Goal: Task Accomplishment & Management: Manage account settings

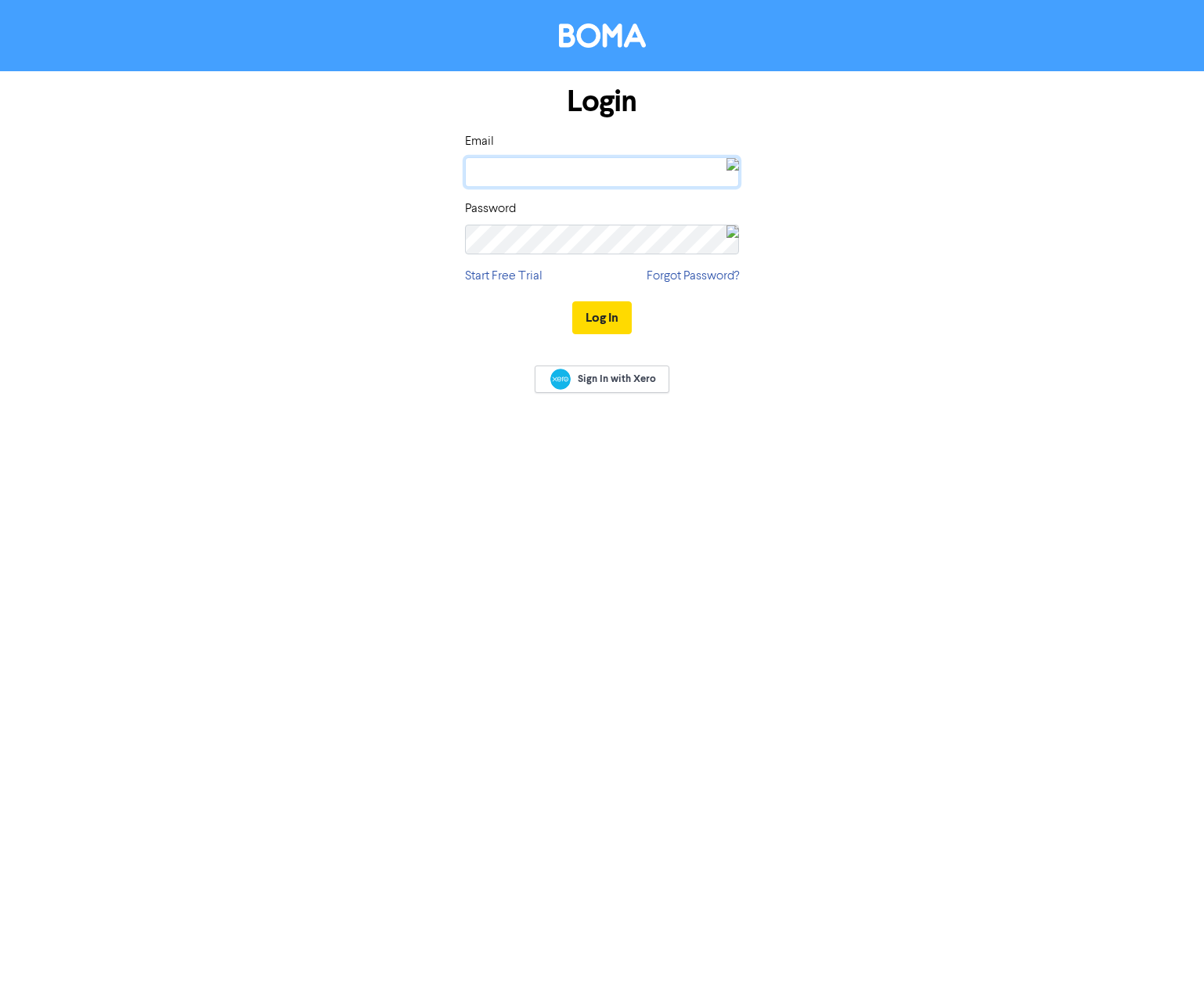
type input "[EMAIL_ADDRESS][DOMAIN_NAME]"
click at [578, 317] on button "Log In" at bounding box center [602, 318] width 59 height 33
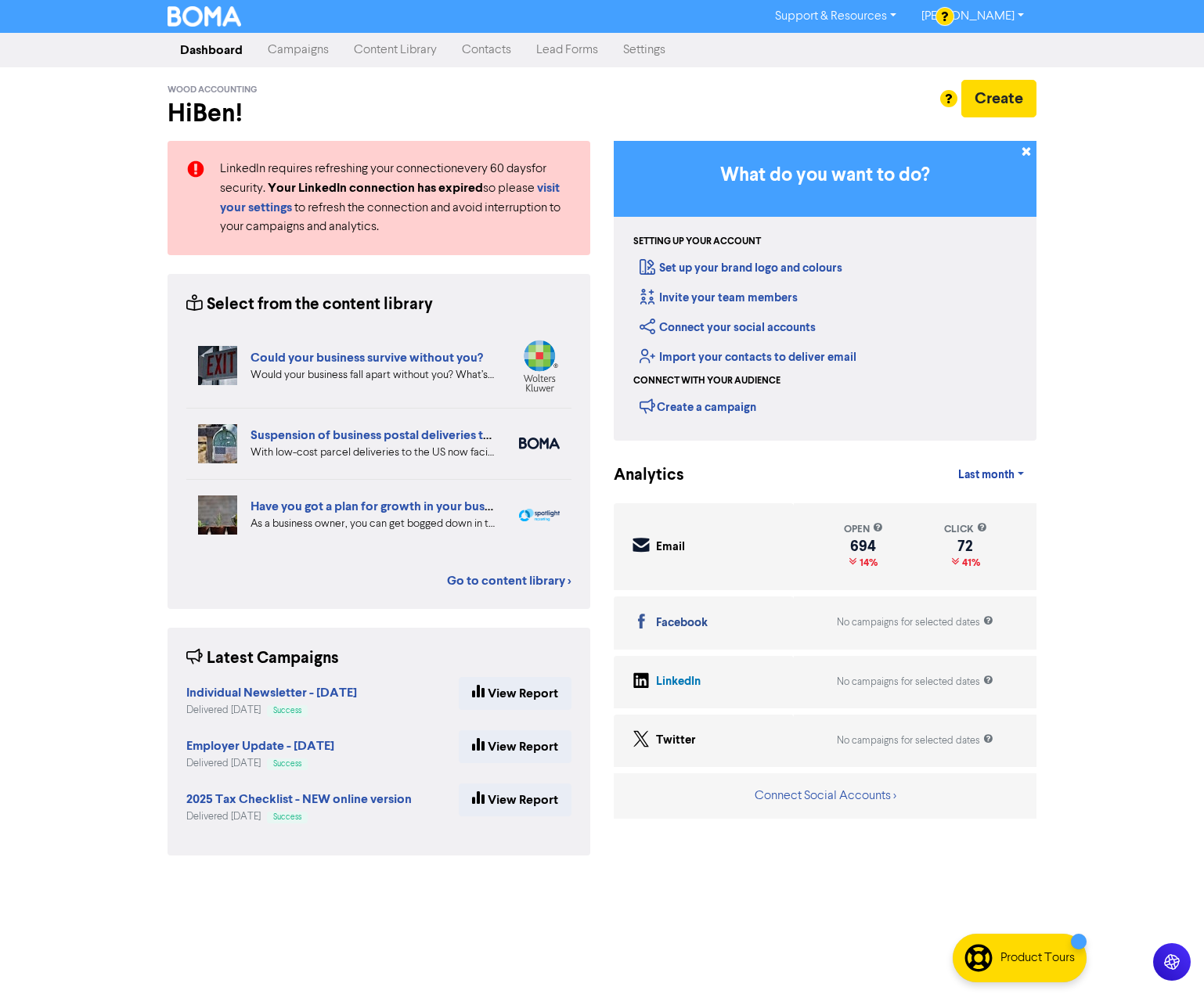
click at [506, 48] on link "Contacts" at bounding box center [487, 50] width 75 height 31
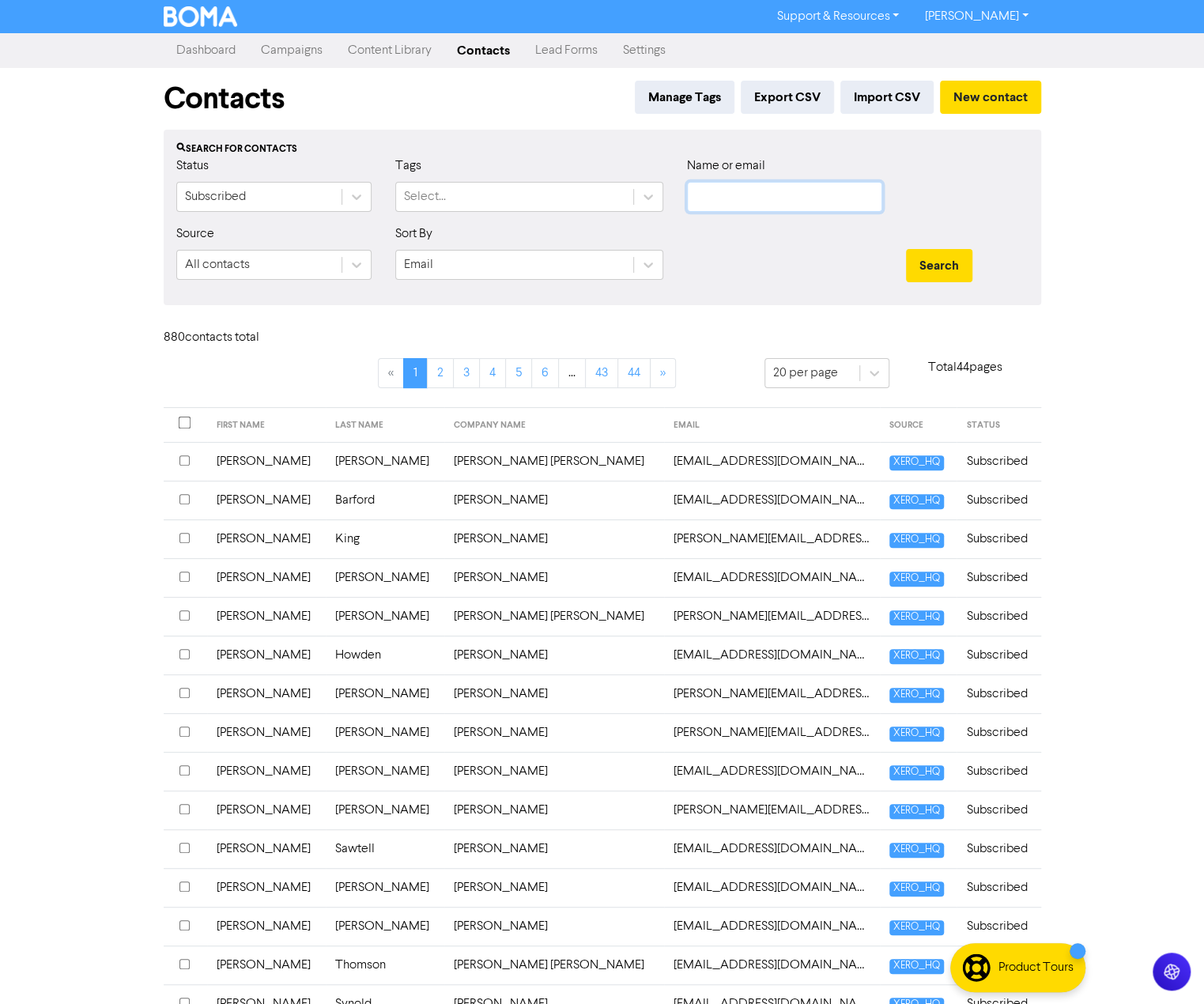
click at [768, 200] on input "text" at bounding box center [785, 196] width 195 height 30
type input "poulter"
click at [906, 249] on button "Search" at bounding box center [940, 265] width 66 height 33
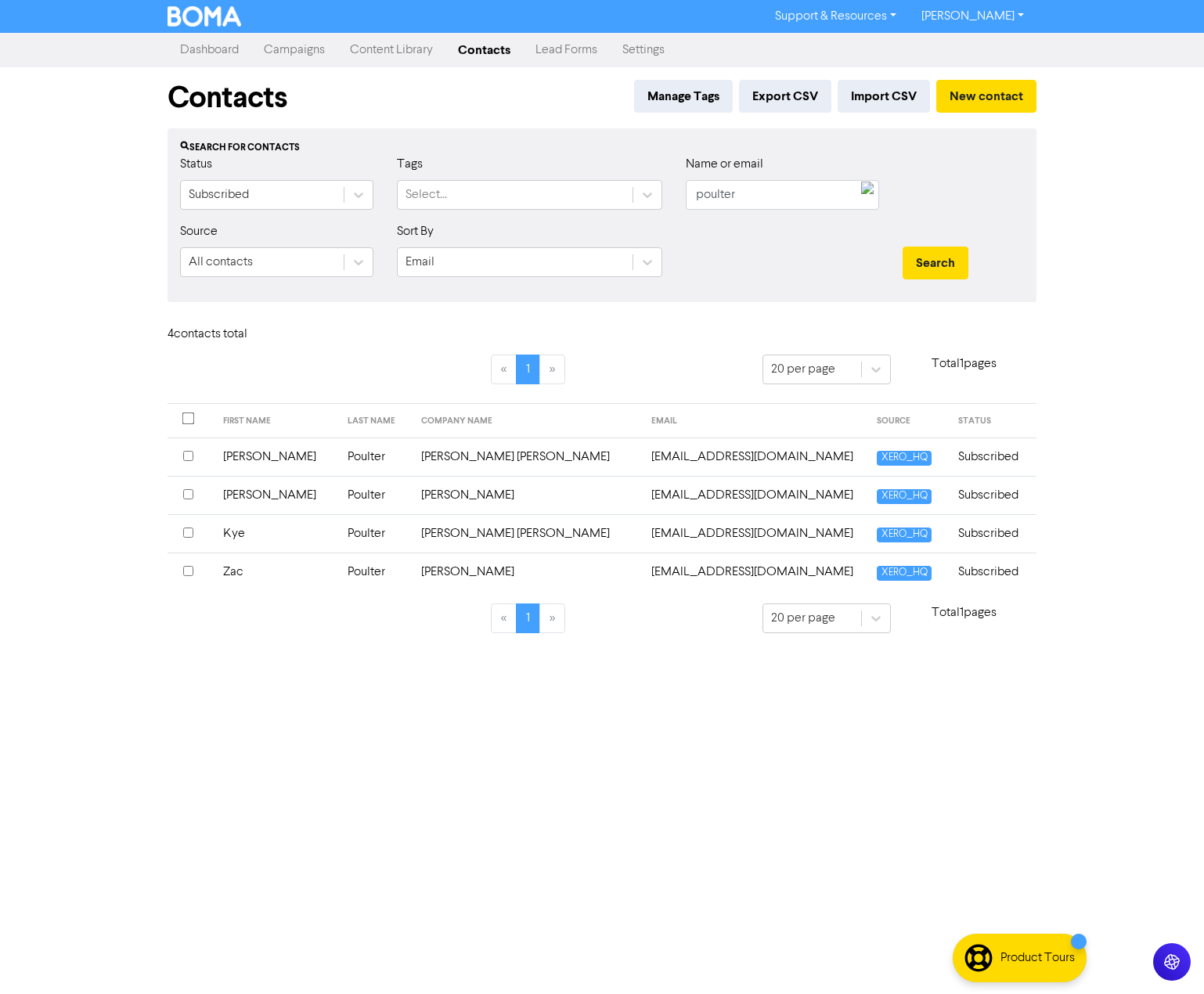
click at [188, 423] on div at bounding box center [191, 420] width 15 height 15
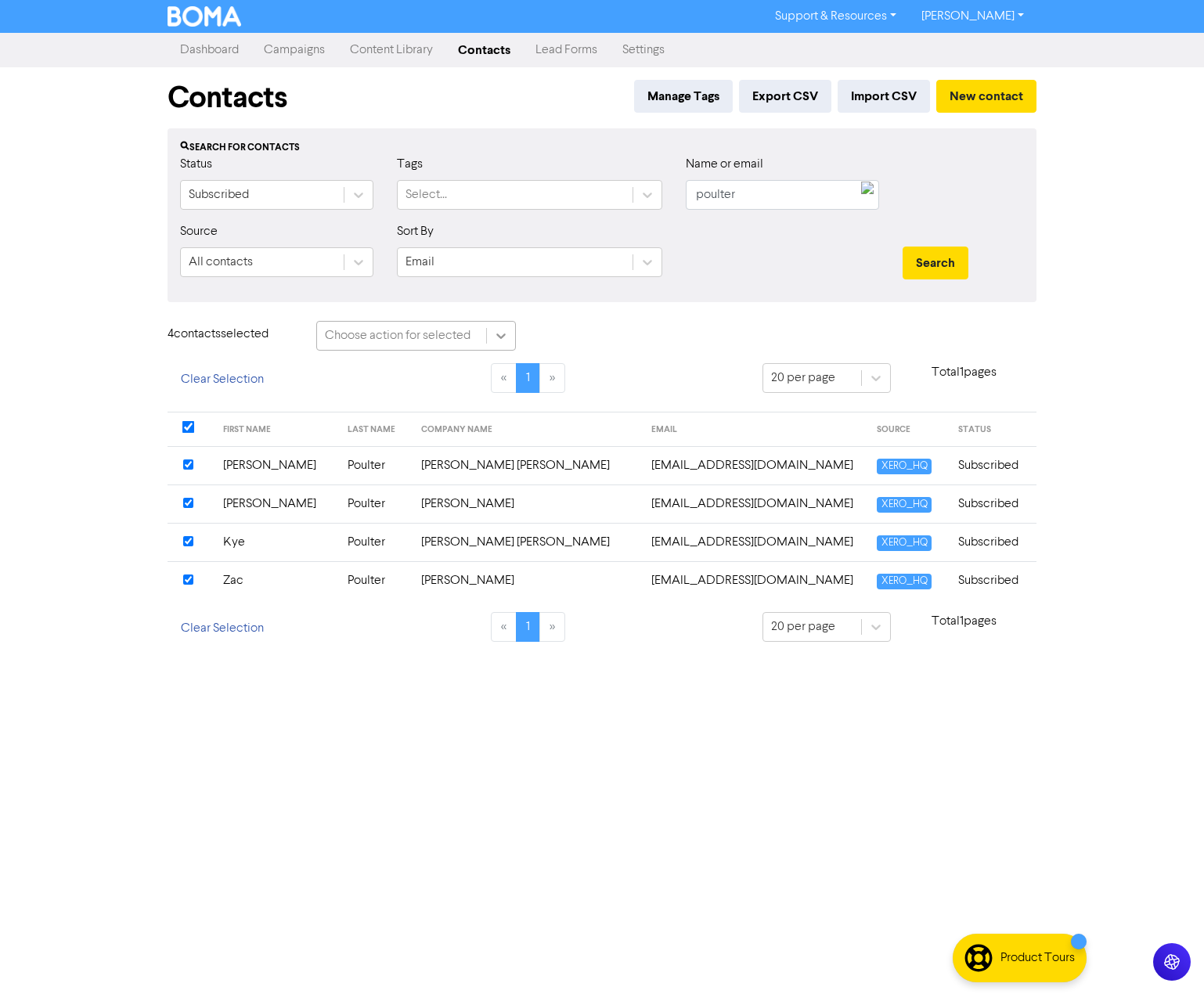
click at [500, 335] on icon at bounding box center [501, 337] width 9 height 5
click at [370, 372] on div "Add Tag" at bounding box center [416, 376] width 200 height 31
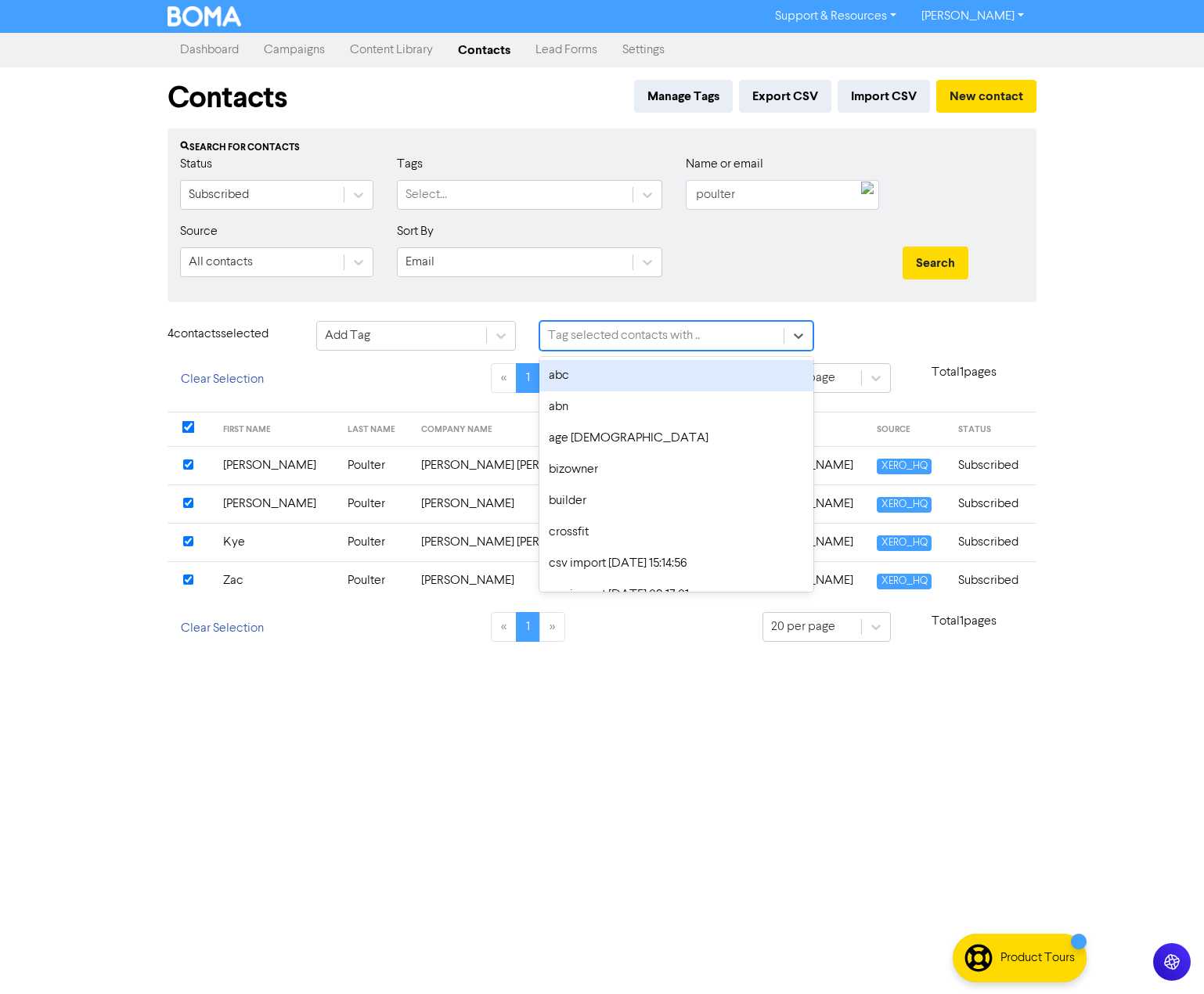
click at [638, 342] on div "Tag selected contacts with .." at bounding box center [624, 336] width 152 height 19
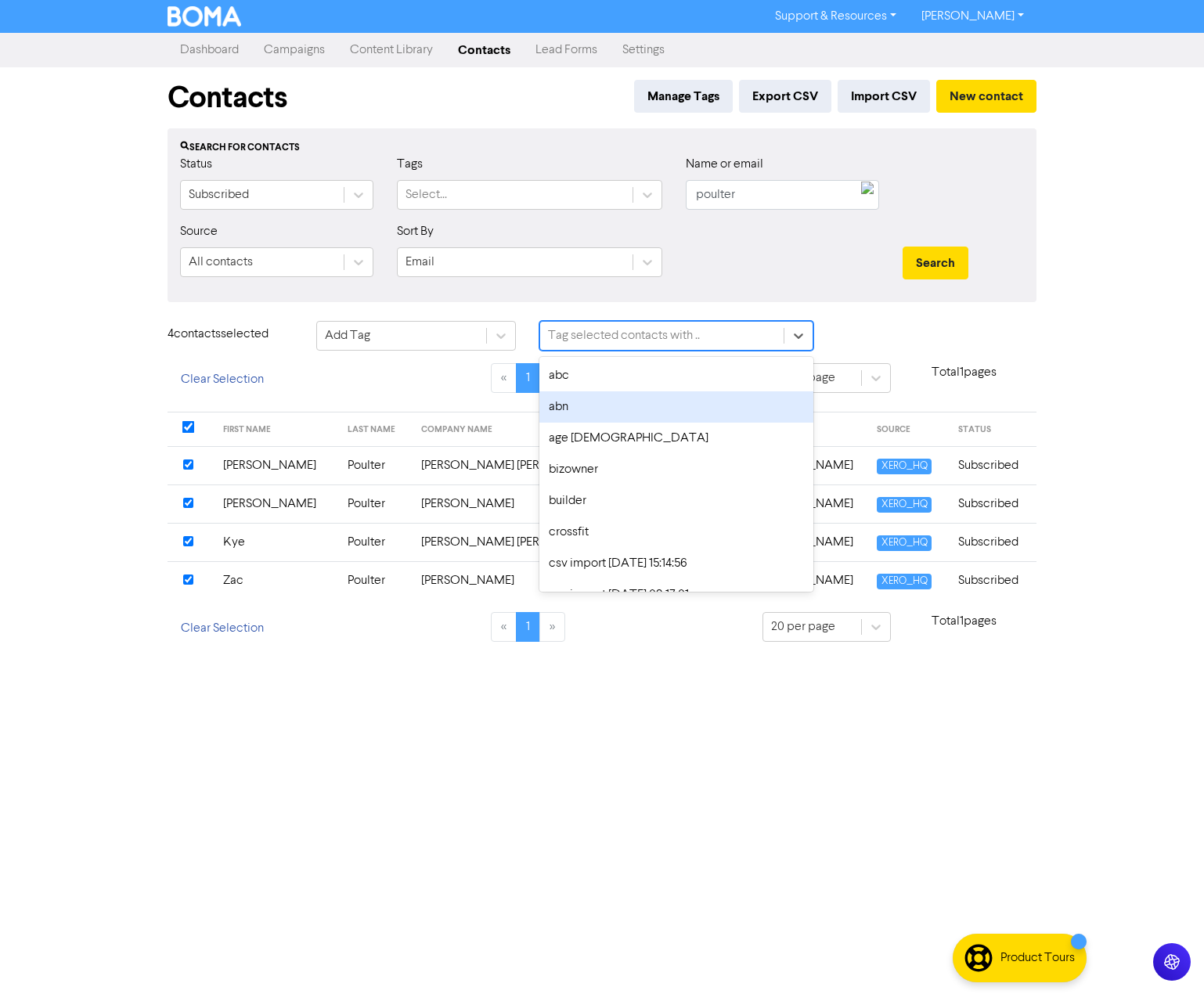
click at [584, 400] on div "abn" at bounding box center [676, 407] width 274 height 31
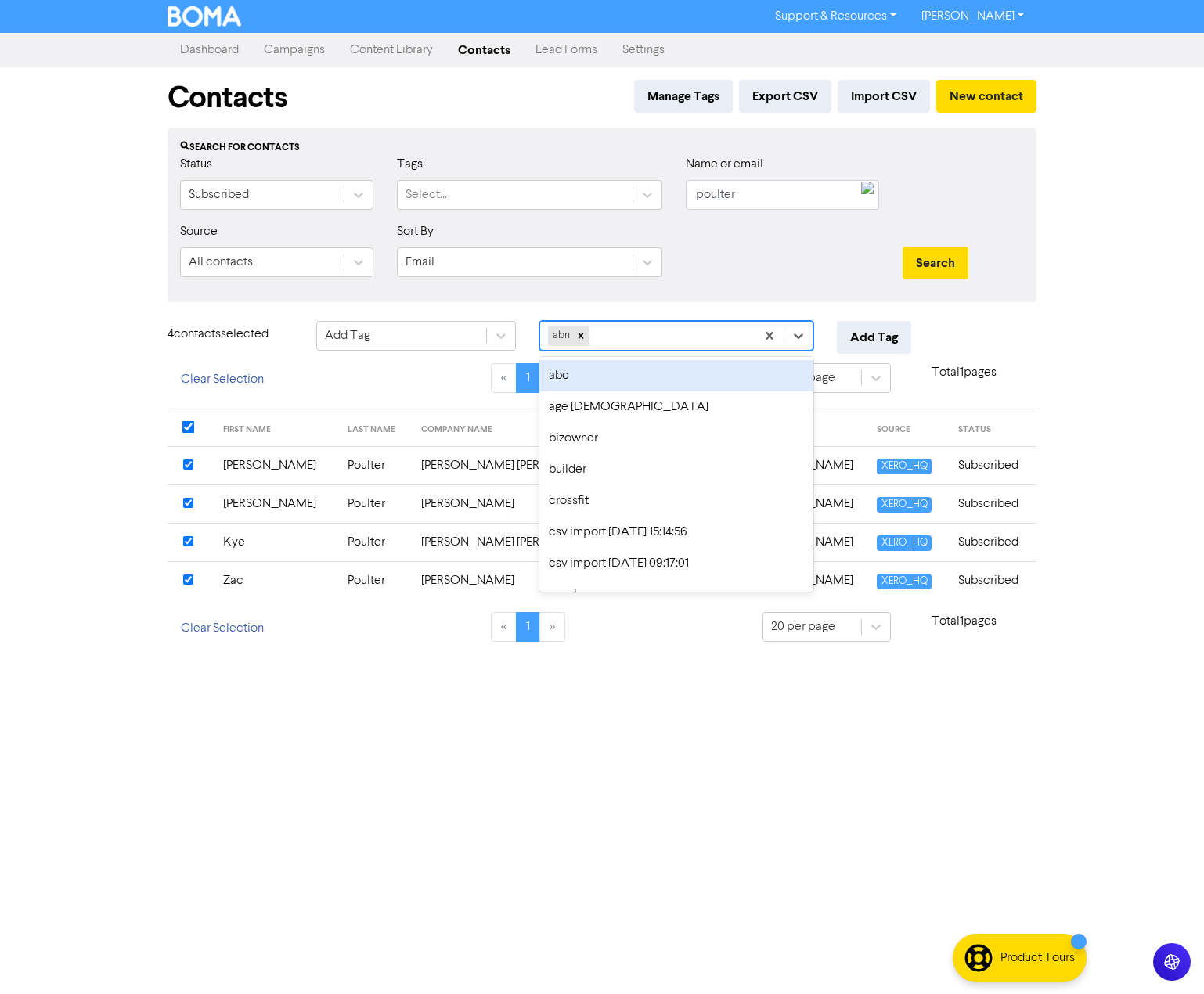
click at [647, 332] on div "abn" at bounding box center [648, 336] width 215 height 28
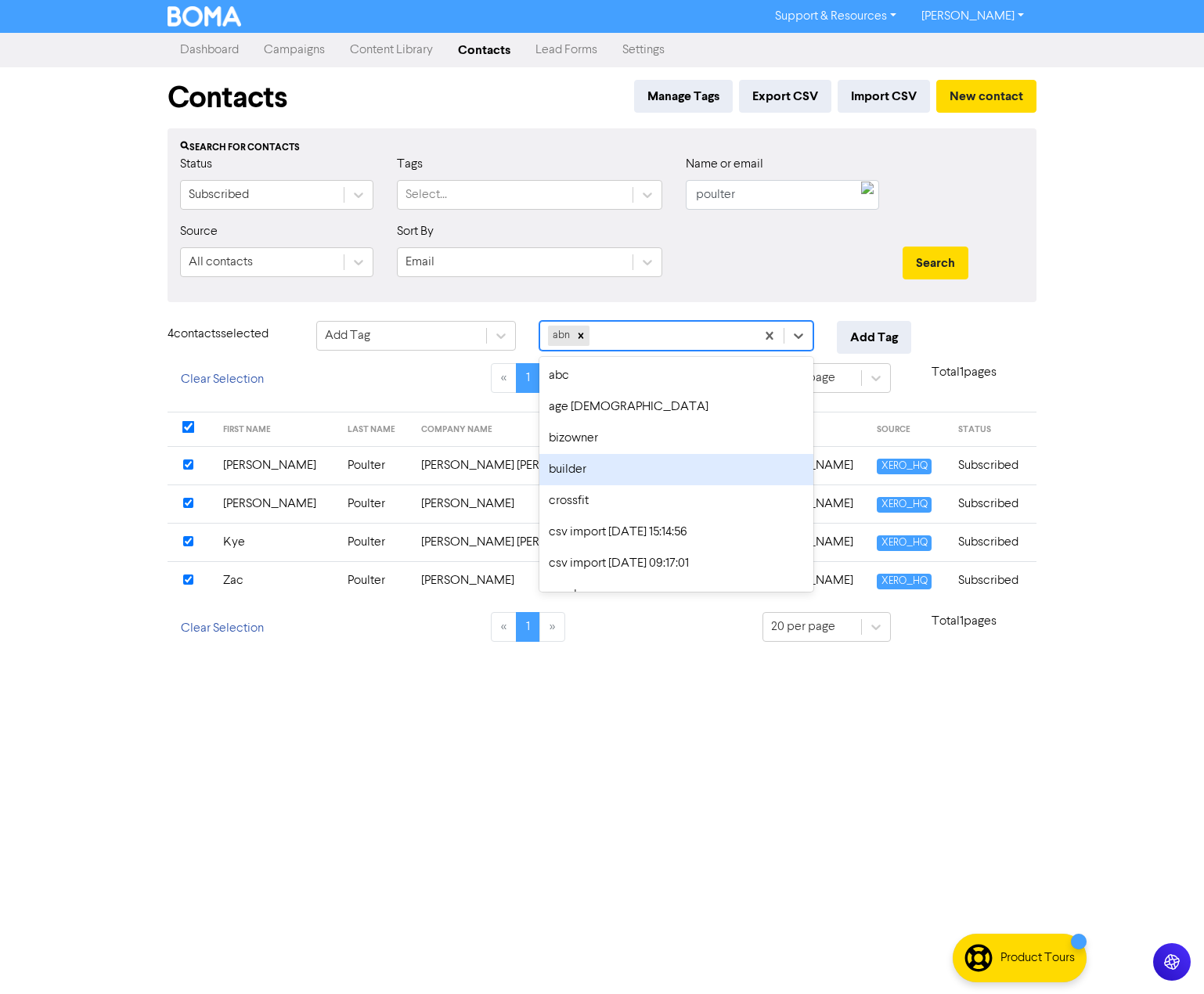
click at [642, 473] on div "builder" at bounding box center [676, 470] width 274 height 31
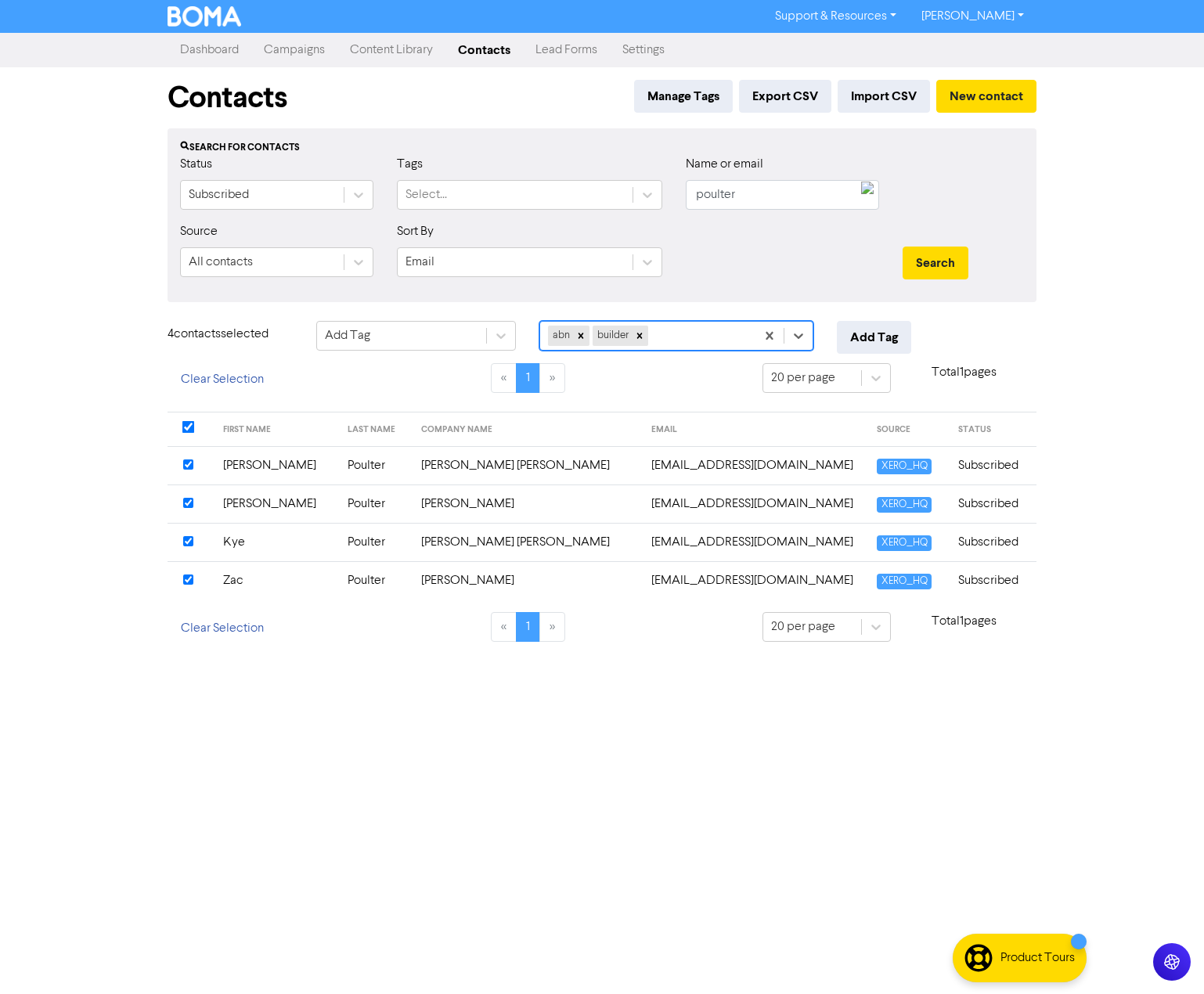
click at [691, 335] on div "abn builder" at bounding box center [648, 336] width 215 height 28
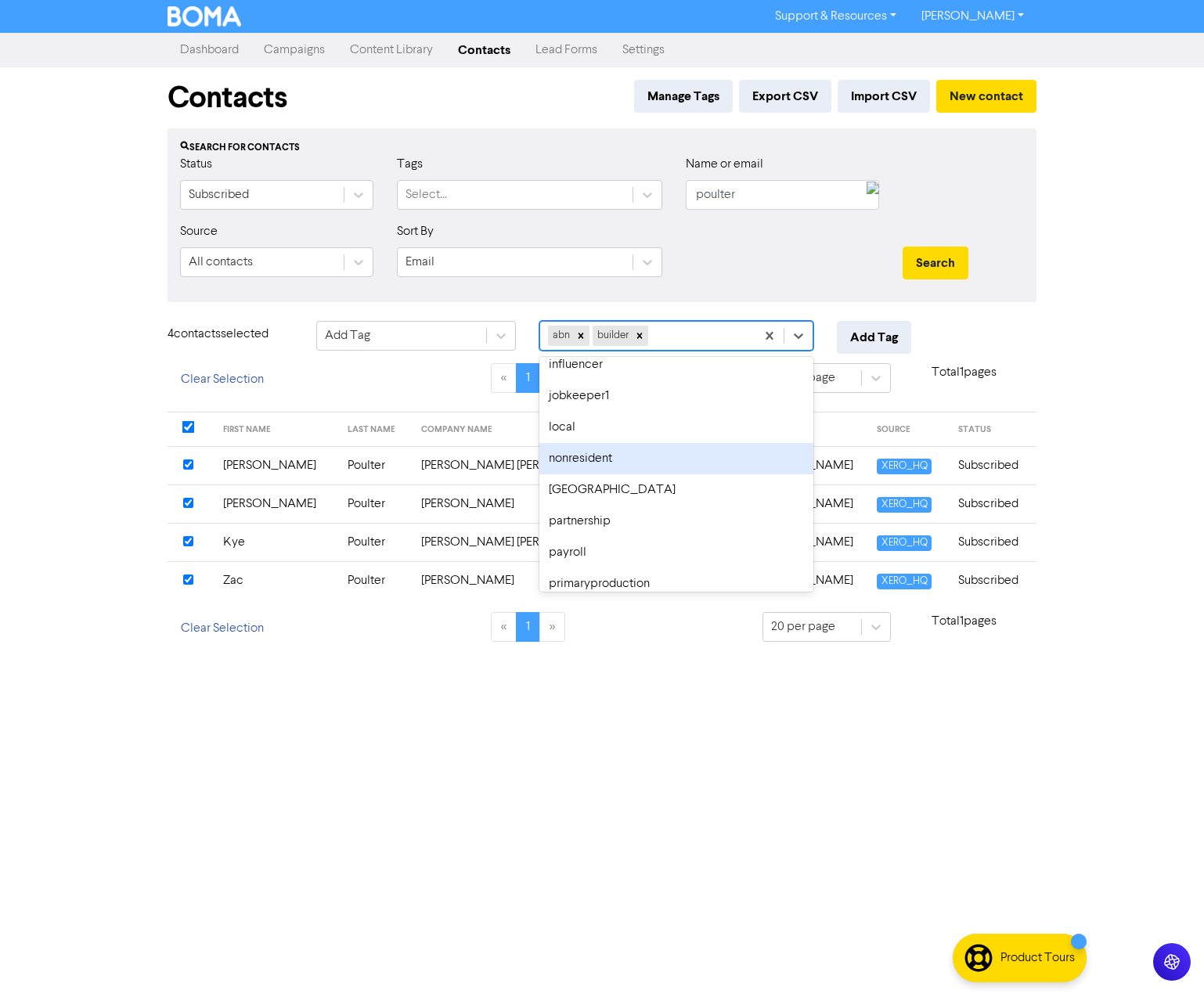
scroll to position [294, 0]
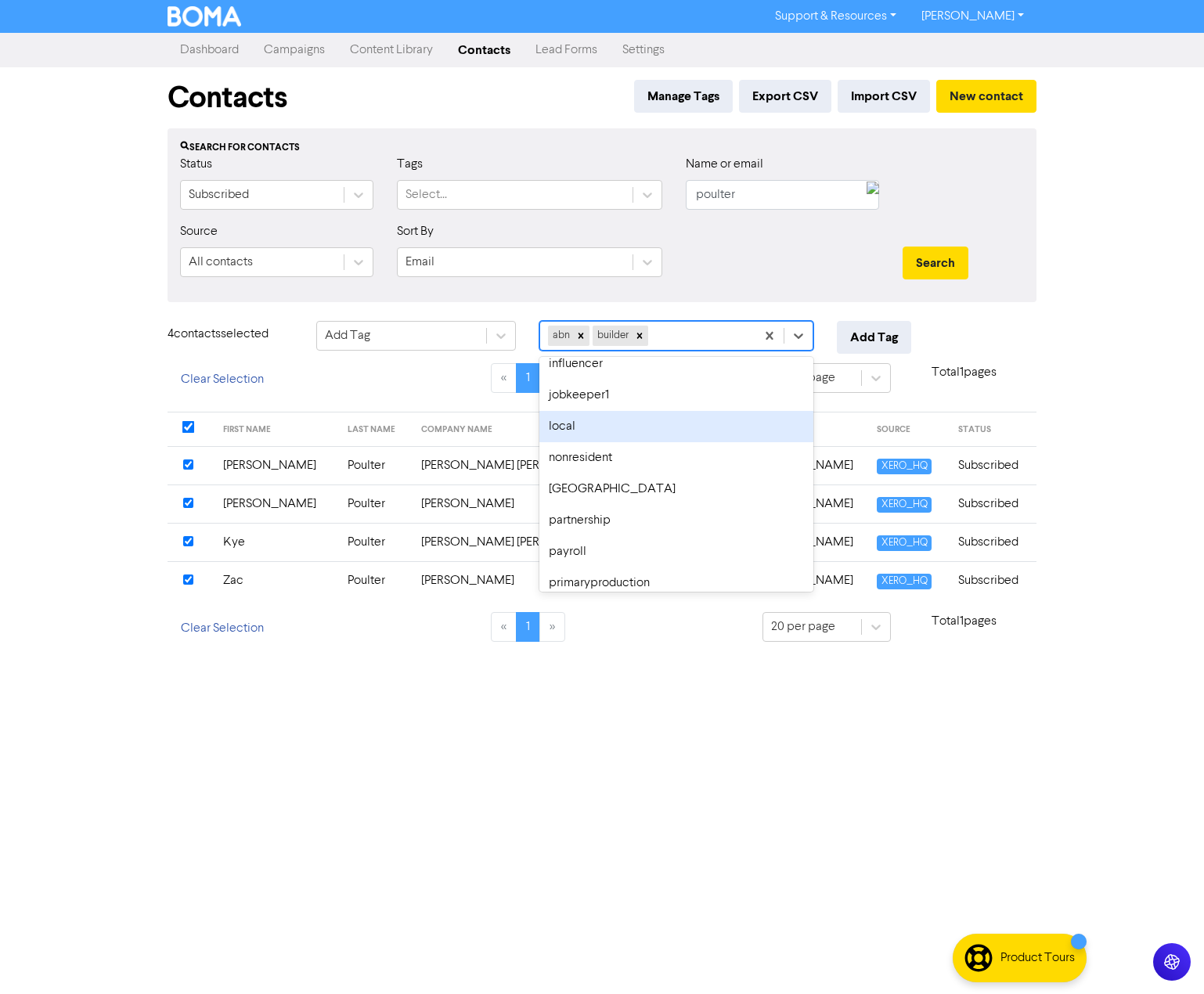
click at [638, 429] on div "local" at bounding box center [676, 427] width 274 height 31
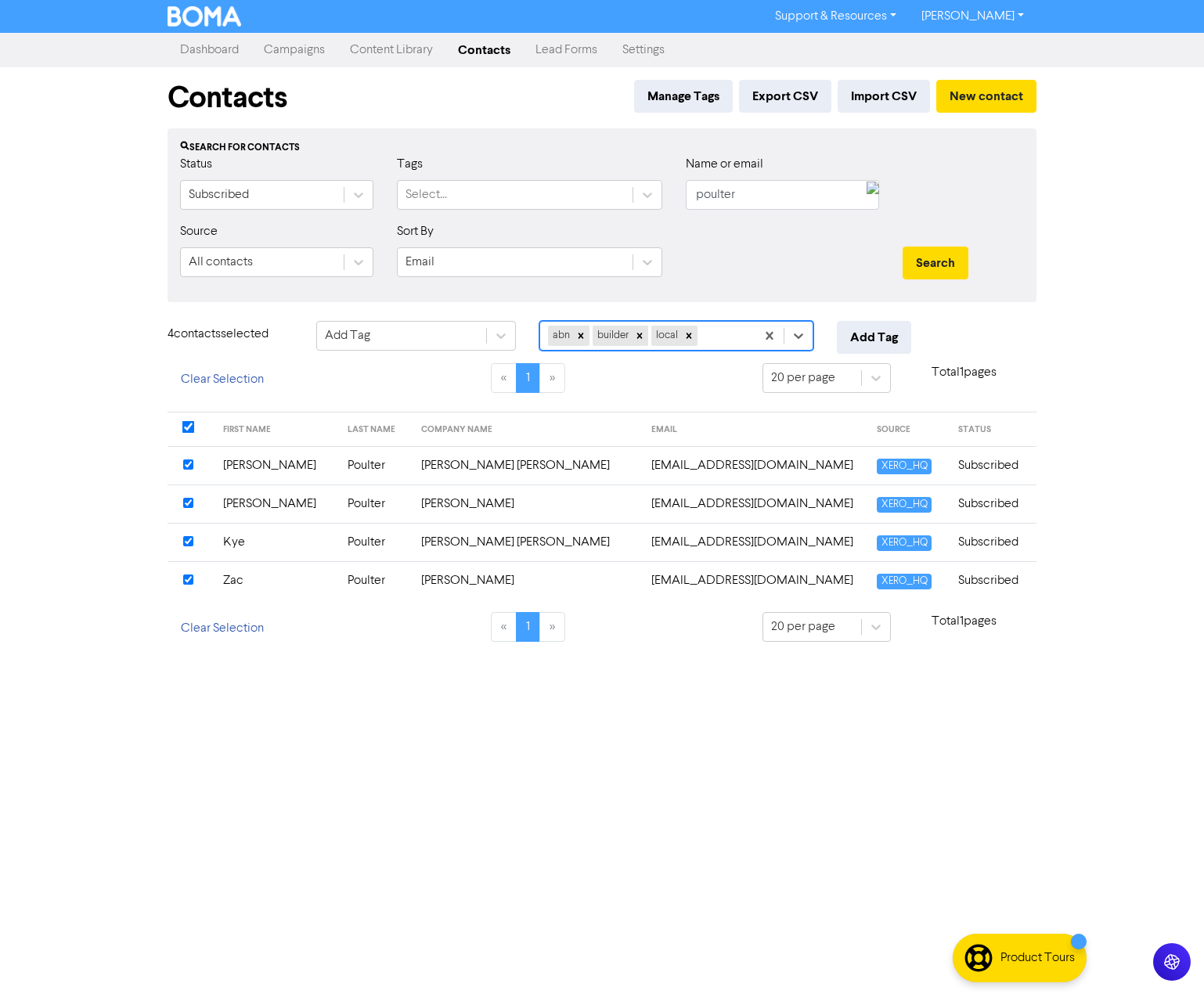
click at [728, 335] on div "abn builder local" at bounding box center [648, 336] width 215 height 28
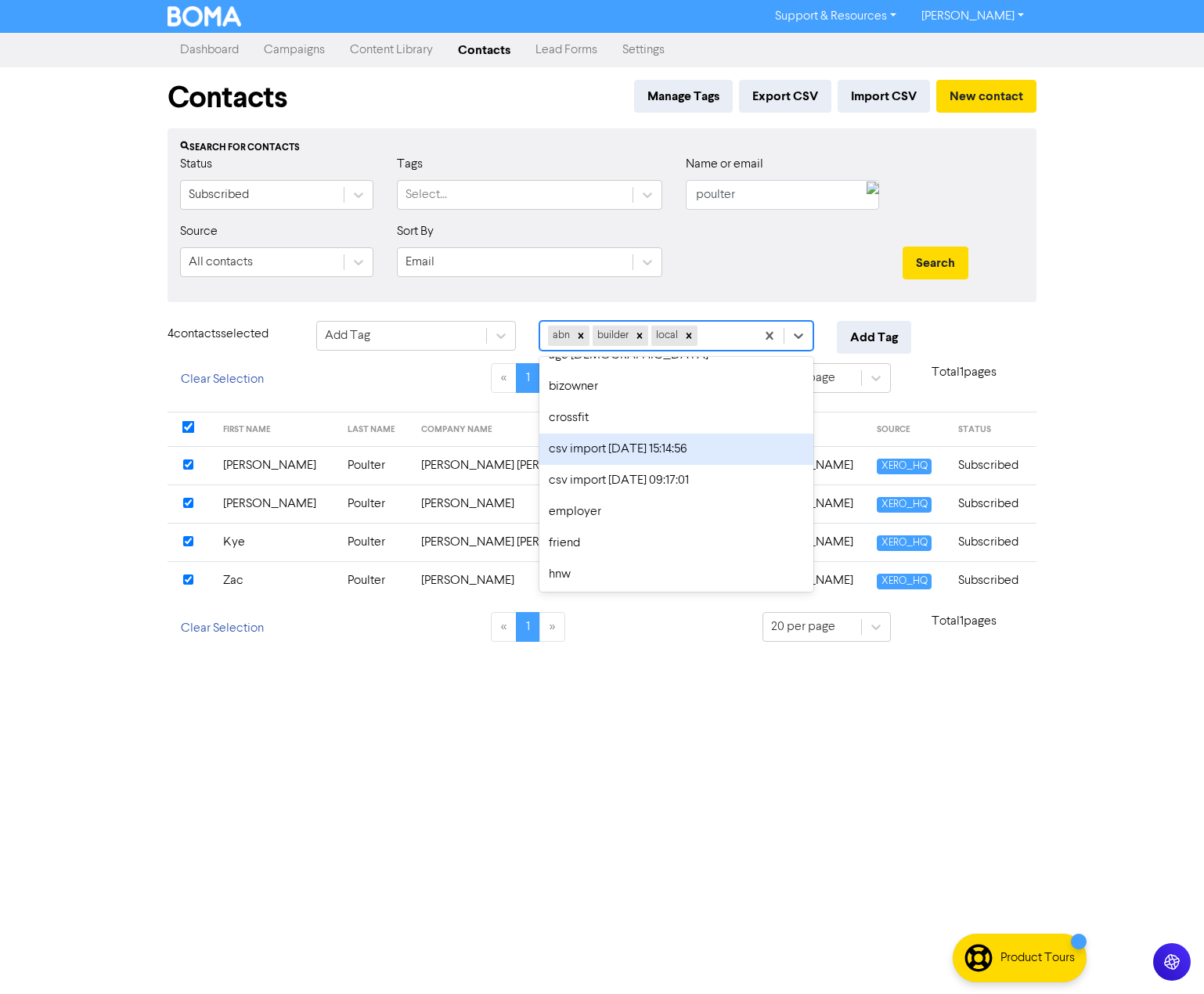
scroll to position [39, 0]
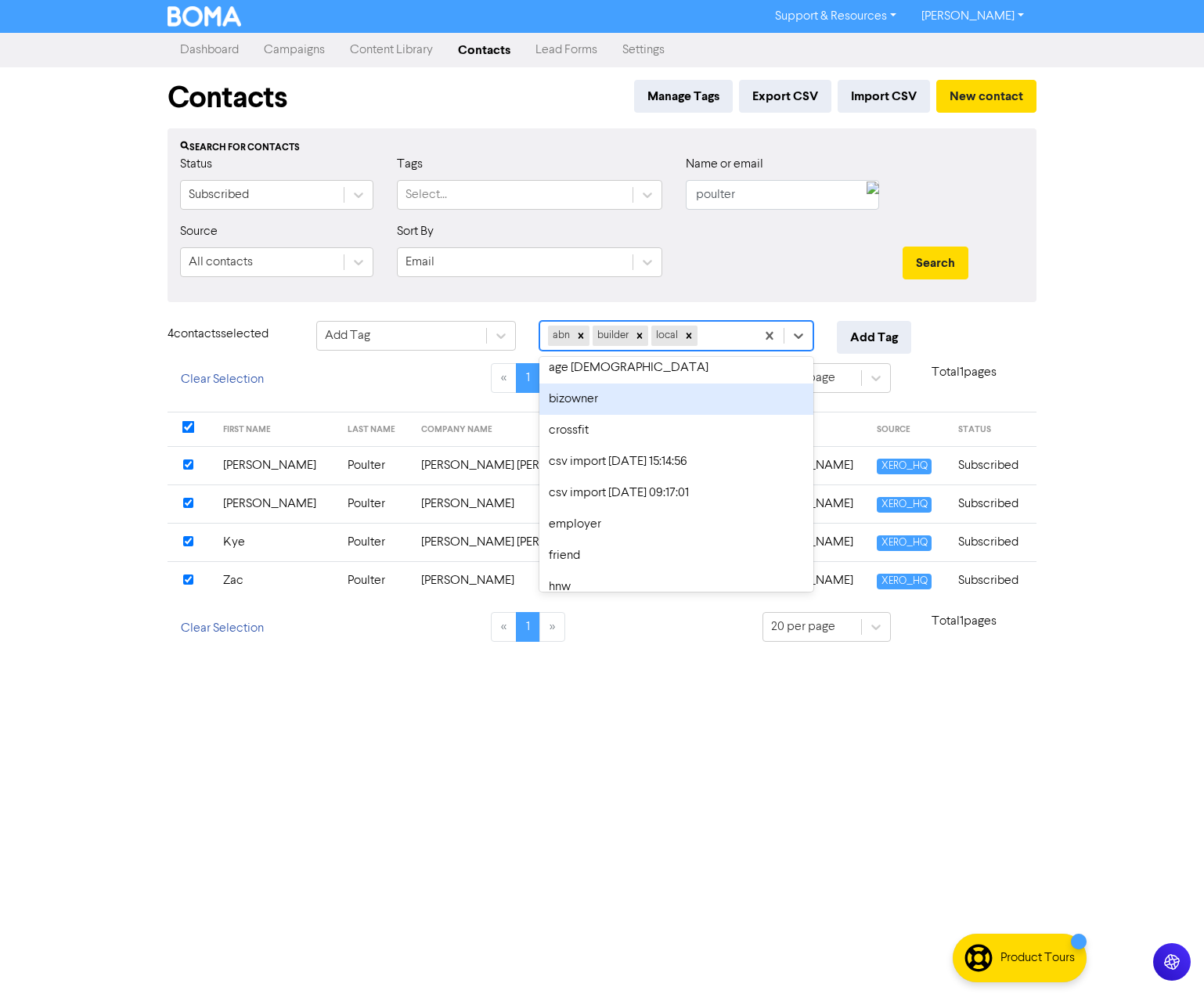
click at [700, 401] on div "bizowner" at bounding box center [676, 399] width 274 height 31
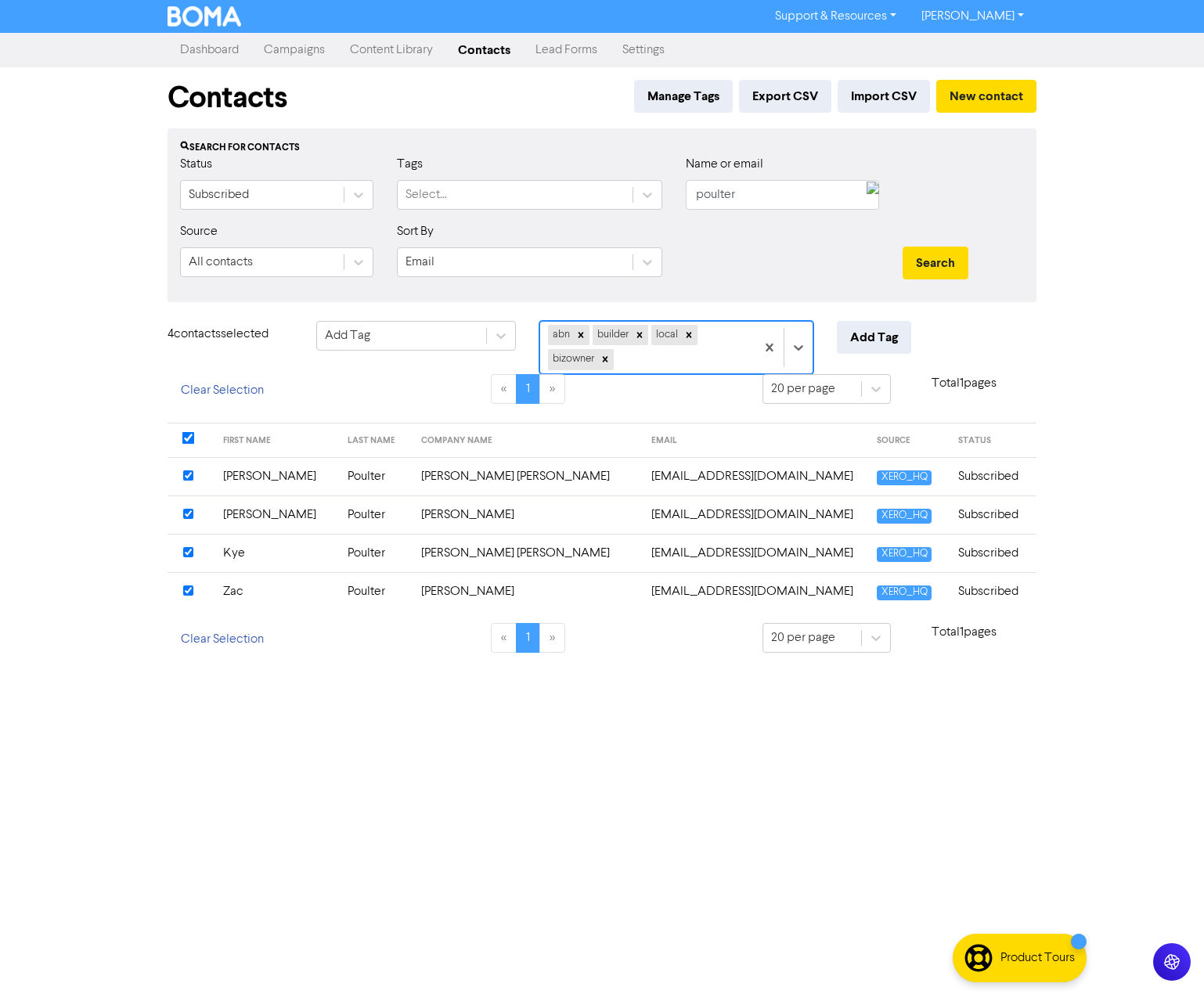
click at [703, 368] on div "abn builder local bizowner" at bounding box center [648, 347] width 215 height 52
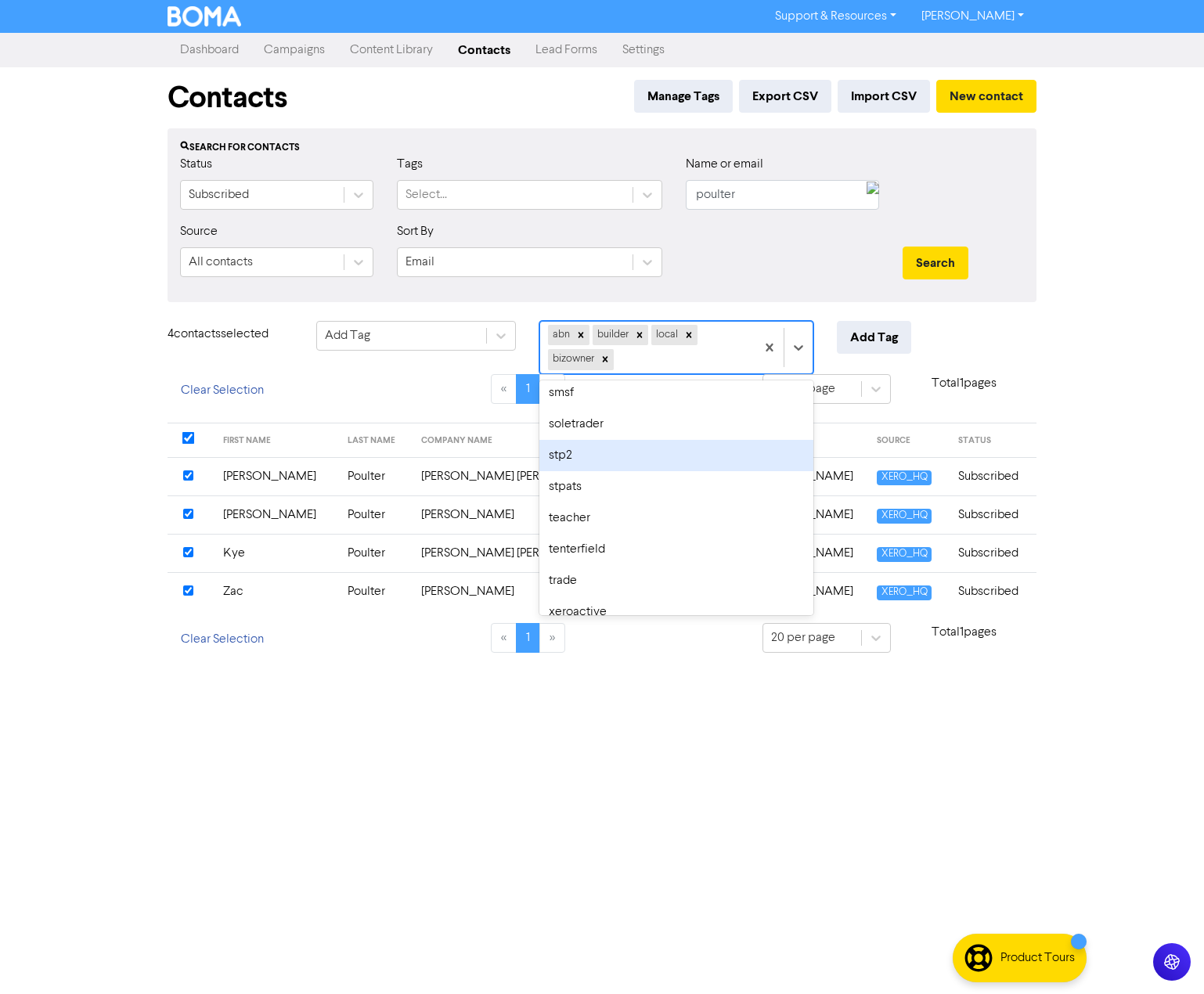
scroll to position [616, 0]
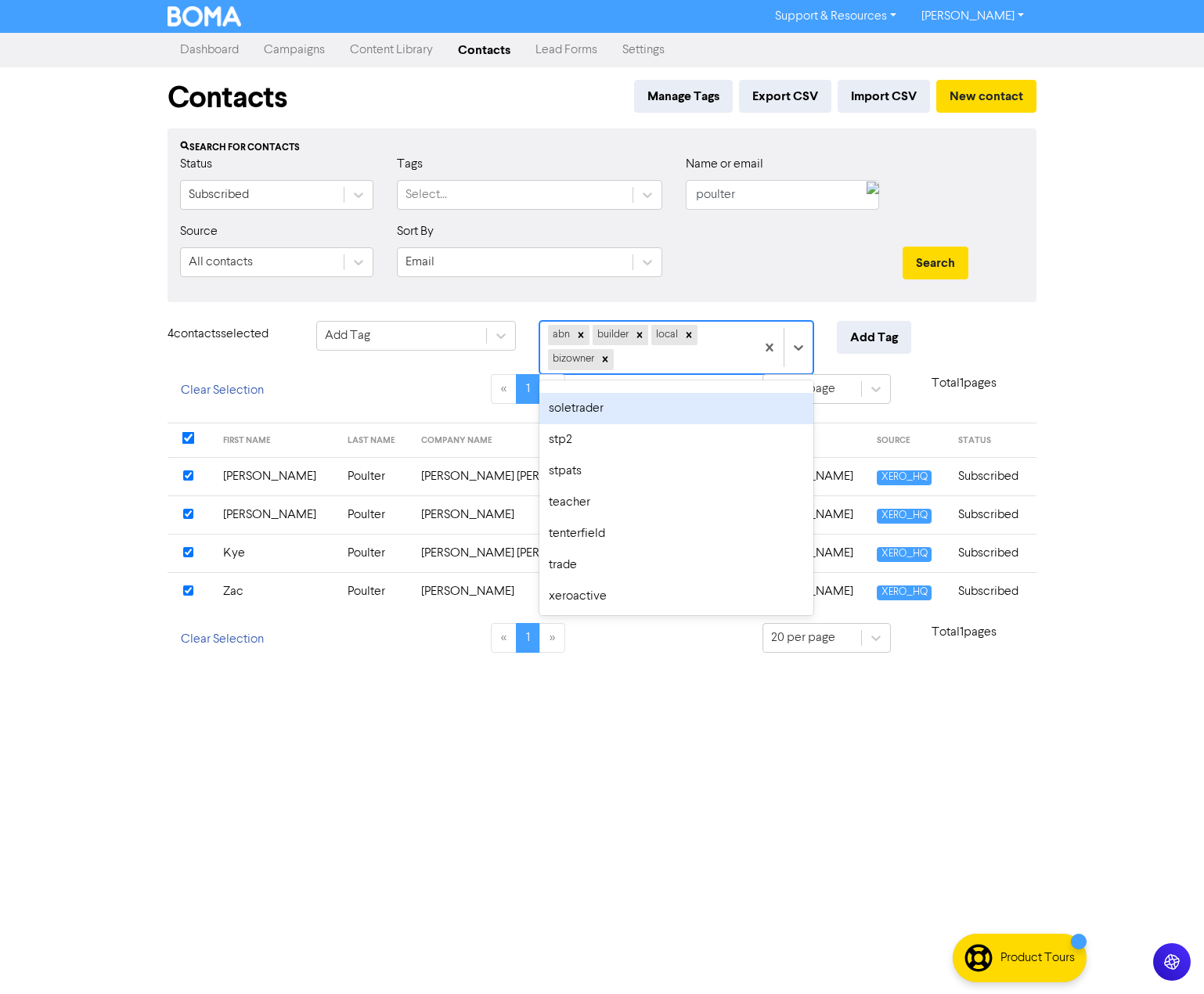
click at [700, 414] on div "soletrader" at bounding box center [676, 409] width 274 height 31
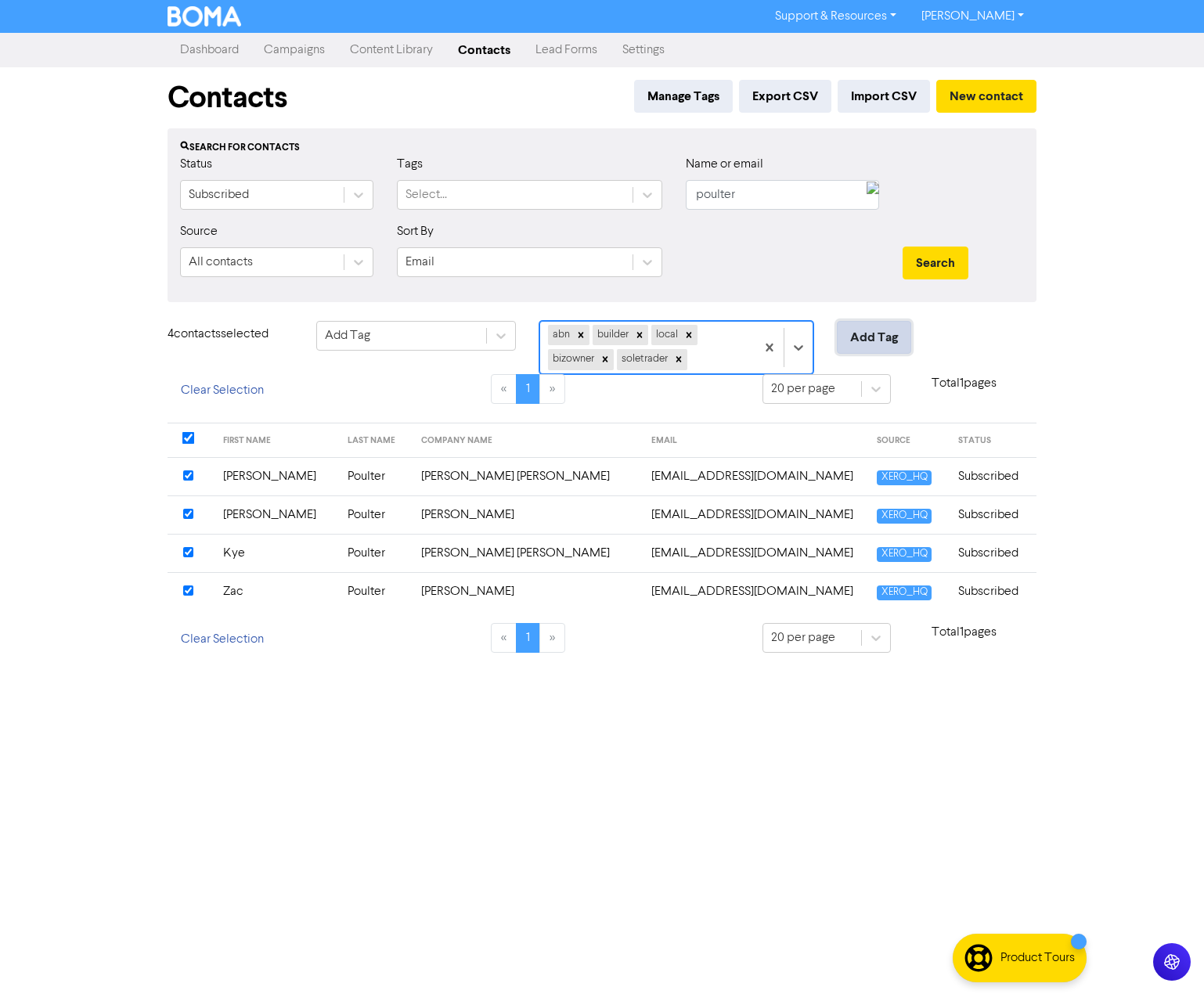
click at [874, 342] on button "Add Tag" at bounding box center [875, 337] width 75 height 33
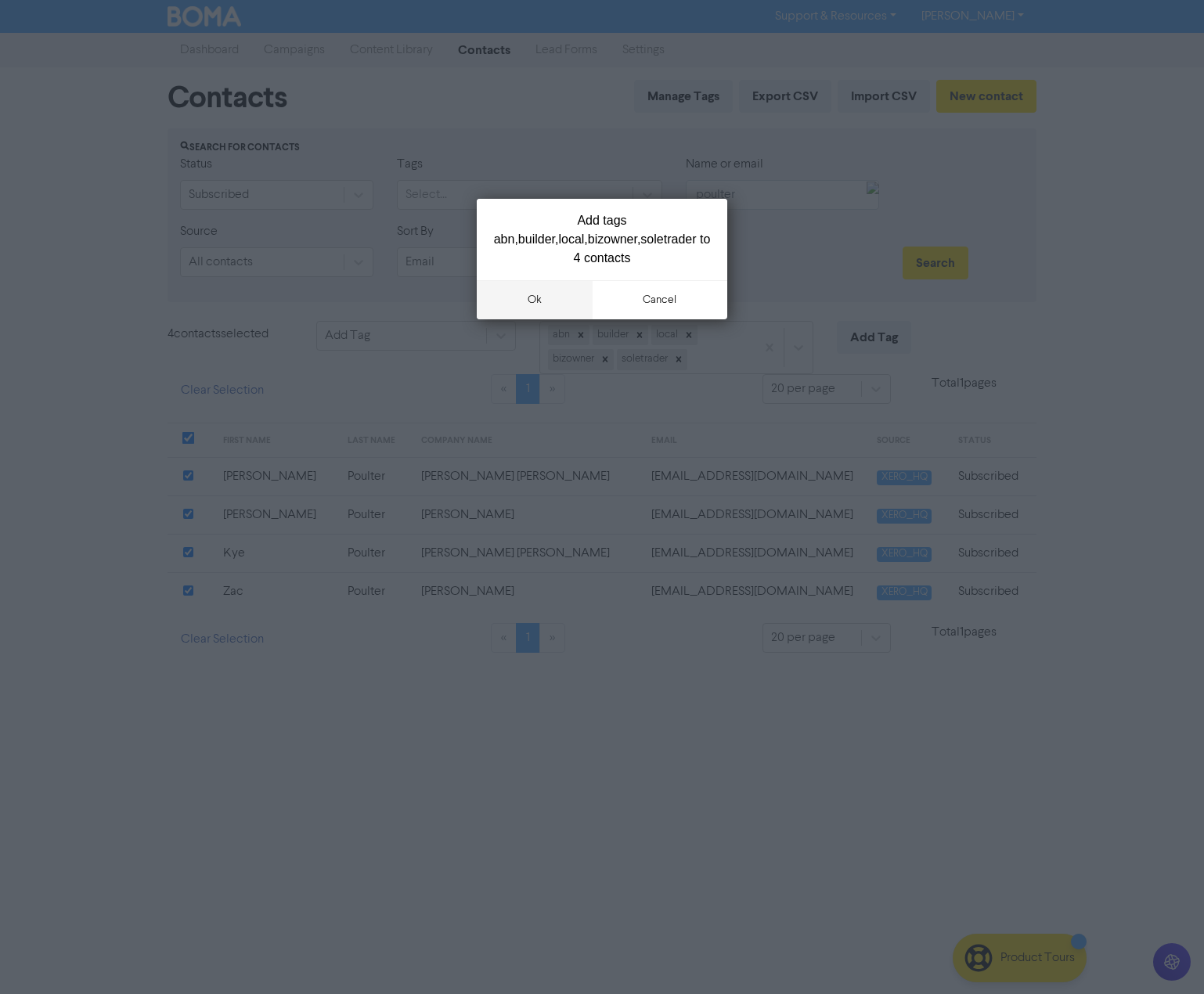
click at [518, 304] on button "ok" at bounding box center [535, 299] width 116 height 39
